Goal: Transaction & Acquisition: Purchase product/service

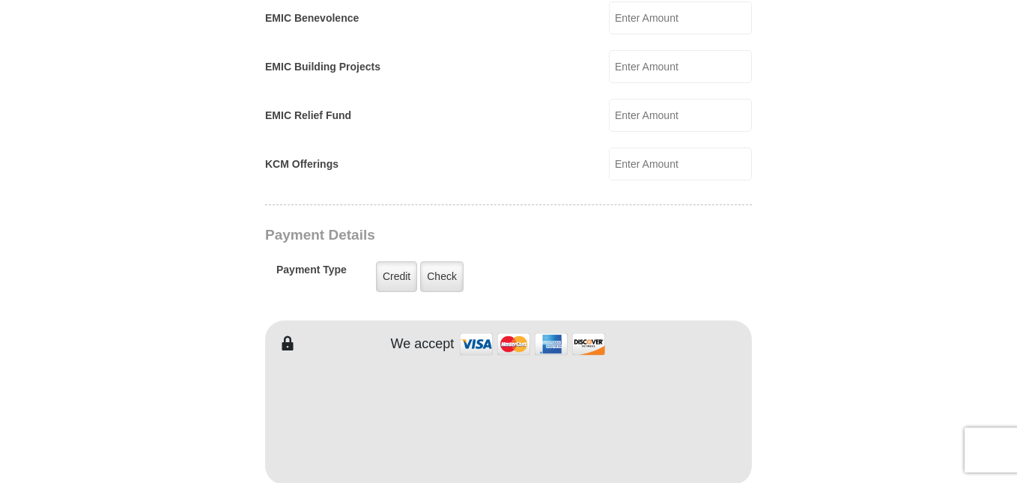
scroll to position [1048, 0]
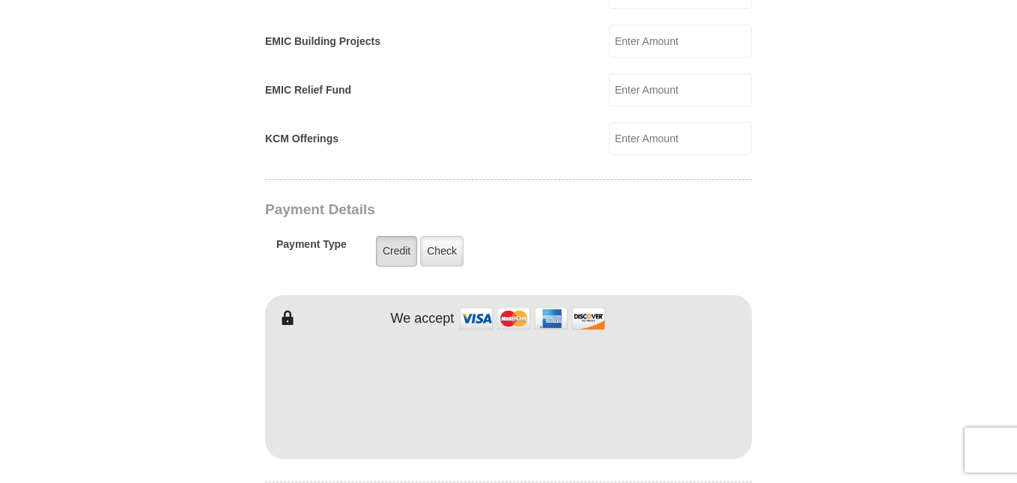
click at [389, 239] on label "Credit" at bounding box center [396, 251] width 41 height 31
click at [0, 0] on input "Credit" at bounding box center [0, 0] width 0 height 0
click at [389, 239] on label "Credit" at bounding box center [396, 251] width 41 height 31
click at [0, 0] on input "Credit" at bounding box center [0, 0] width 0 height 0
click at [603, 233] on div "Payment Type Credit Credit Check Check" at bounding box center [461, 251] width 371 height 43
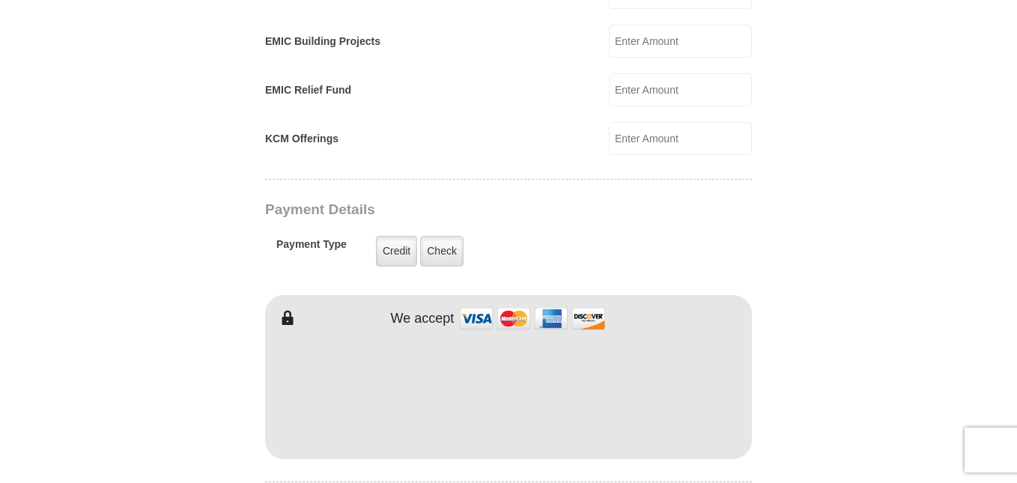
type input "Paula"
type input "Painter"
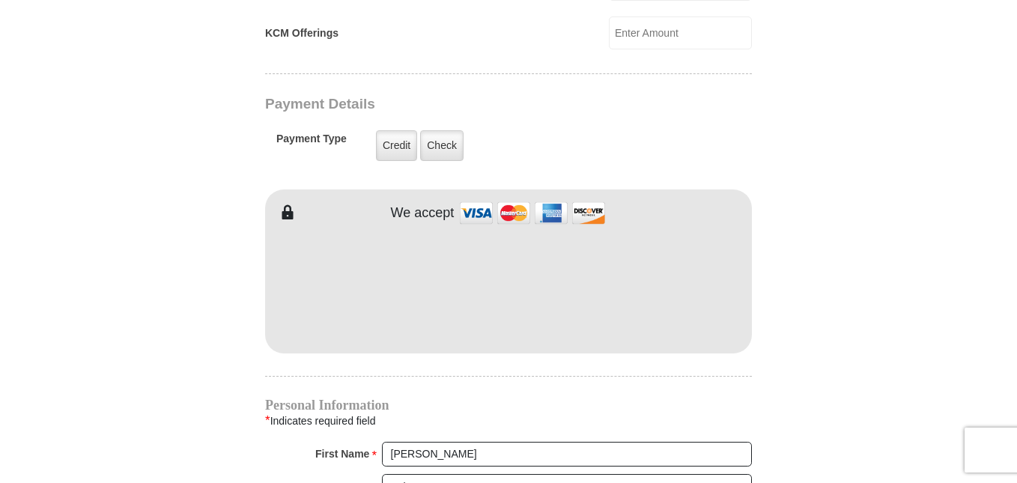
scroll to position [1198, 0]
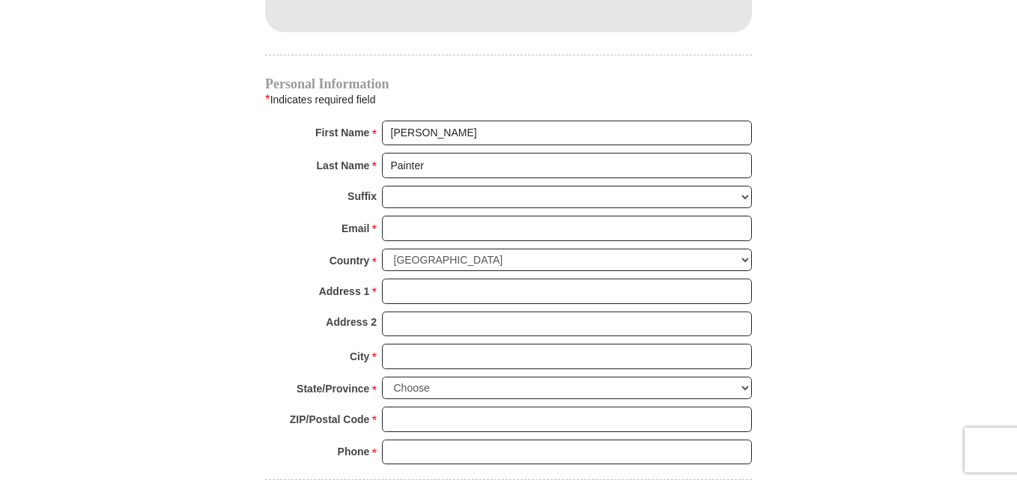
scroll to position [1497, 0]
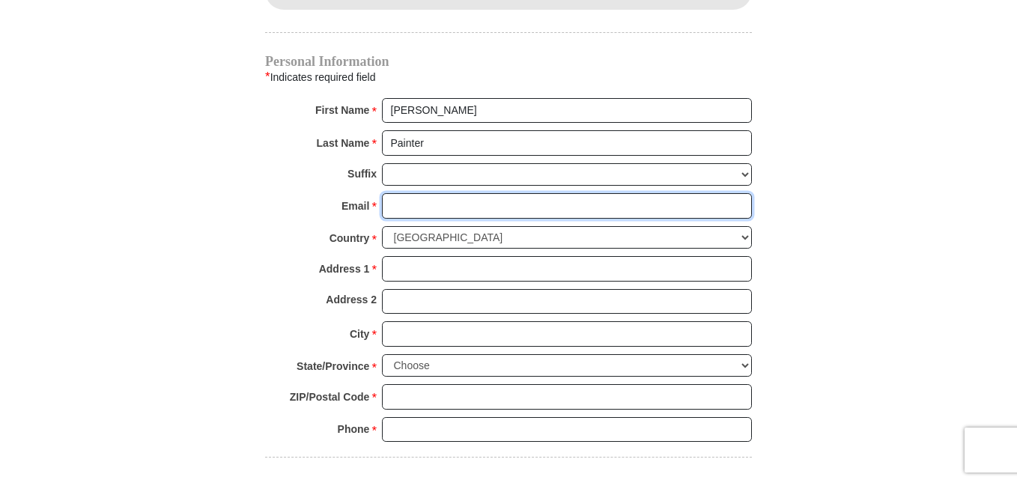
click at [391, 193] on input "Email *" at bounding box center [567, 205] width 370 height 25
type input "paulapainter72@gmail.com"
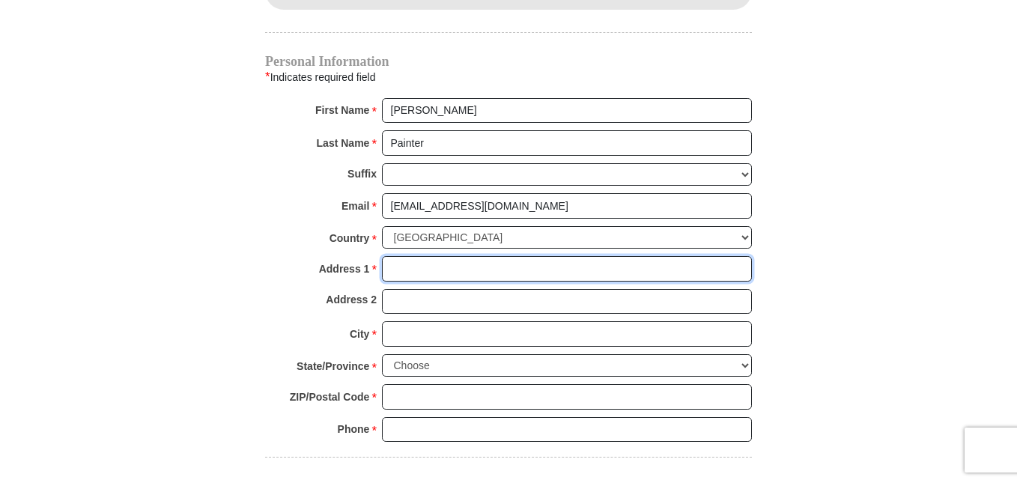
type input "402 Axton Road"
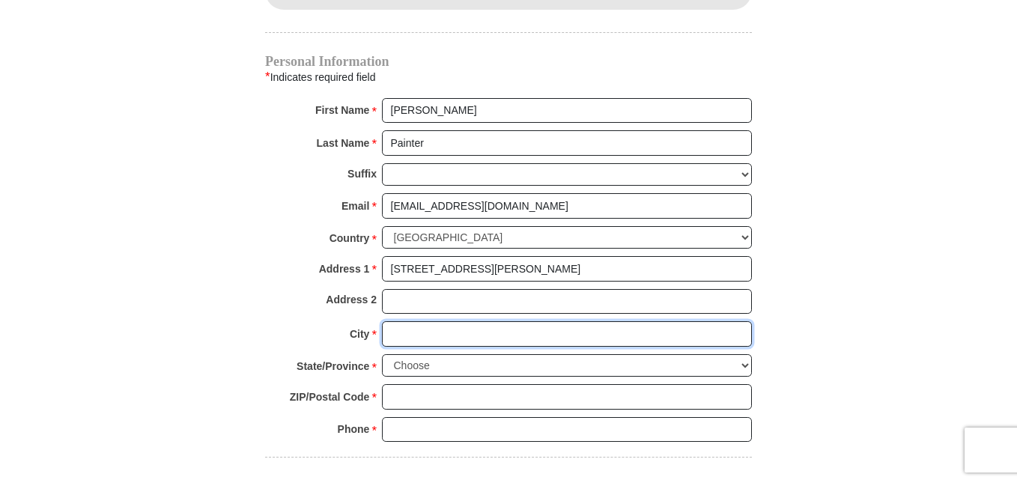
type input "Axton"
select select "VA"
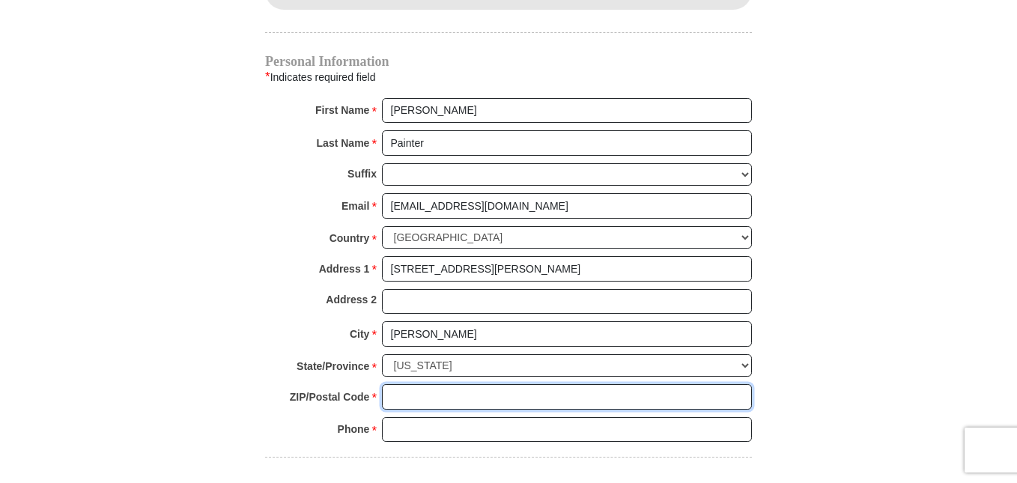
type input "24054"
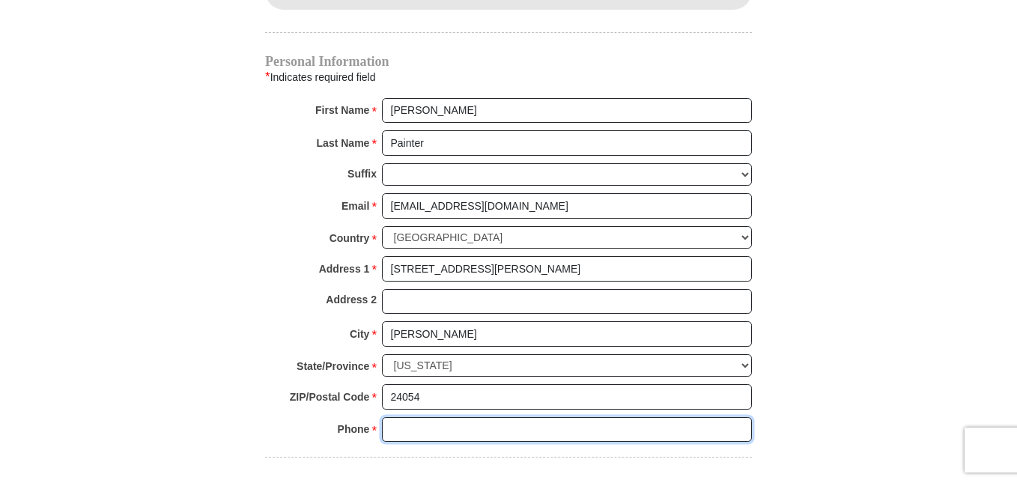
type input "2763362507"
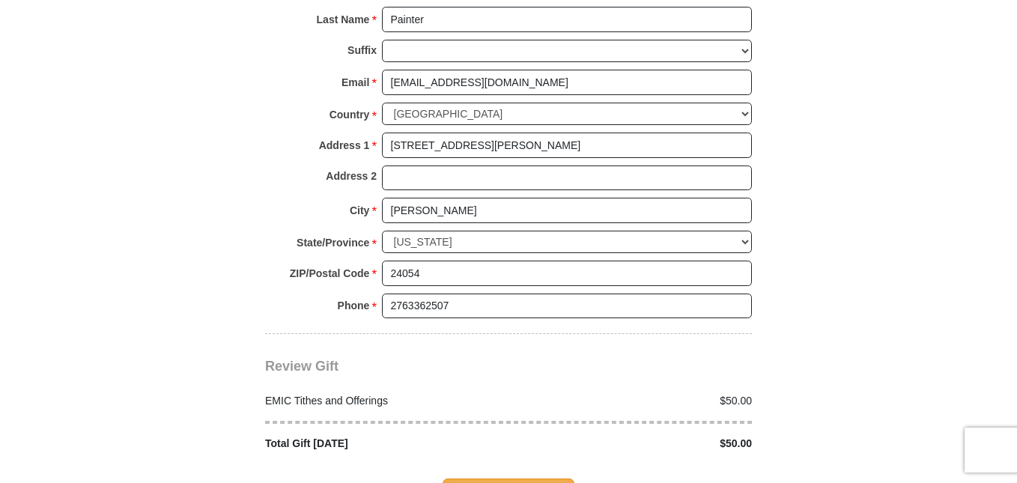
scroll to position [1722, 0]
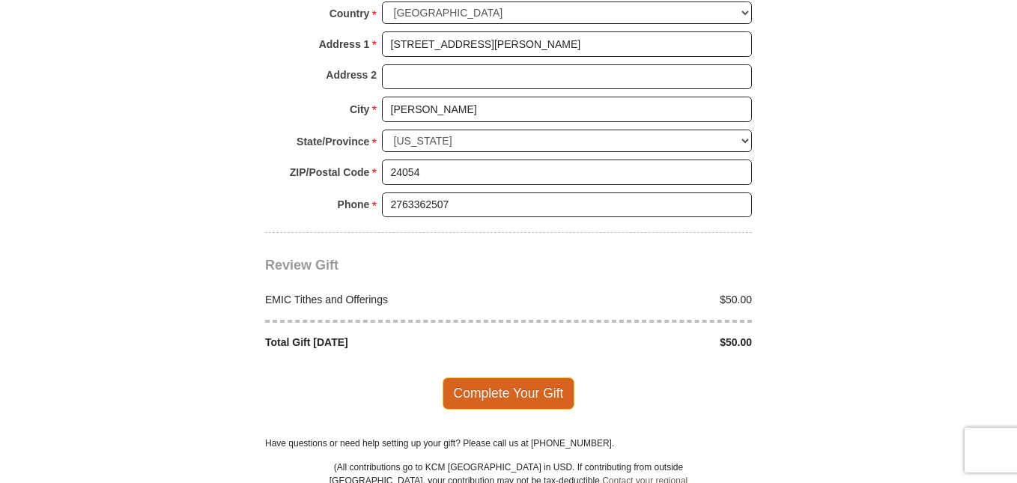
click at [531, 377] on span "Complete Your Gift" at bounding box center [508, 392] width 132 height 31
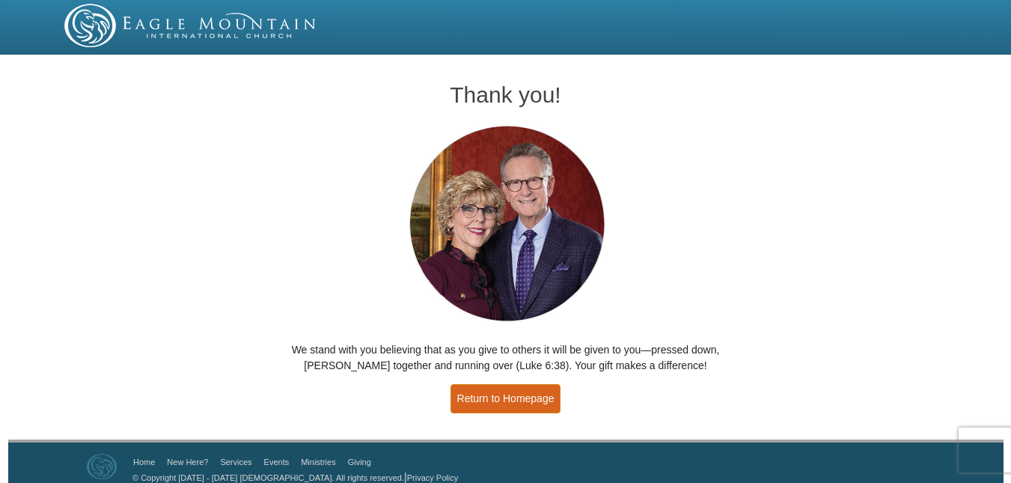
click at [517, 400] on link "Return to Homepage" at bounding box center [506, 398] width 111 height 29
